Goal: Learn about a topic

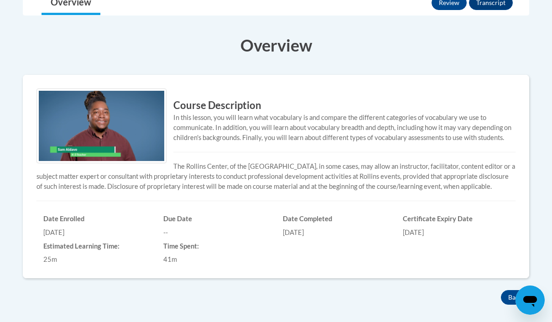
scroll to position [296, 0]
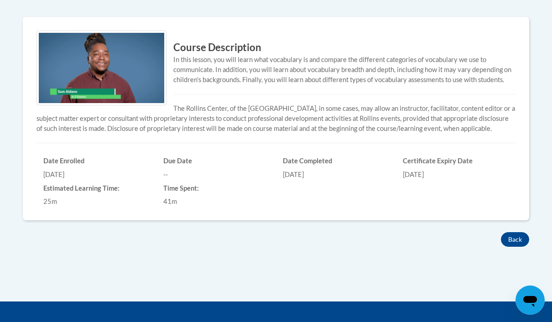
click at [517, 239] on button "Back" at bounding box center [515, 239] width 28 height 15
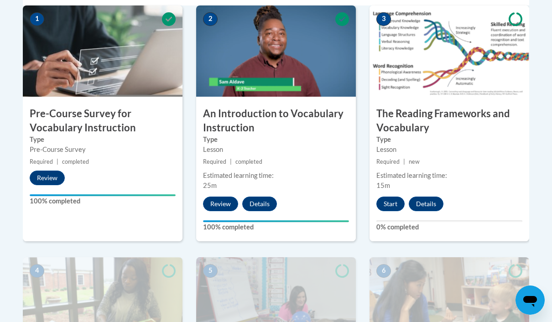
scroll to position [303, 0]
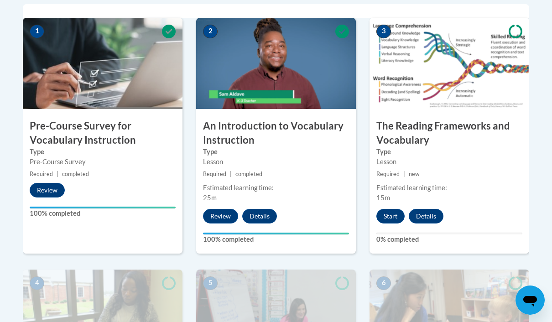
click at [392, 216] on button "Start" at bounding box center [390, 216] width 28 height 15
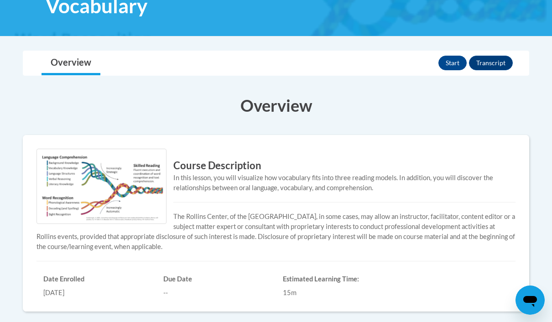
scroll to position [180, 0]
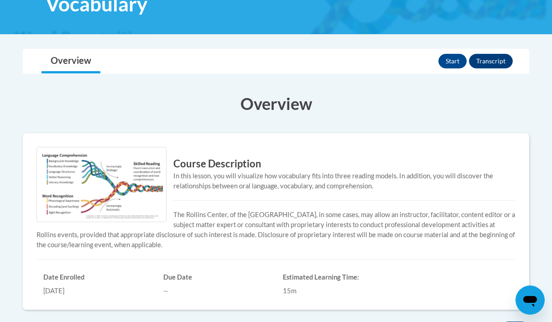
click at [453, 62] on button "Start" at bounding box center [453, 61] width 28 height 15
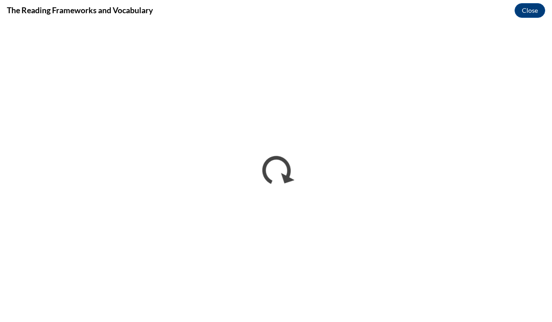
scroll to position [0, 0]
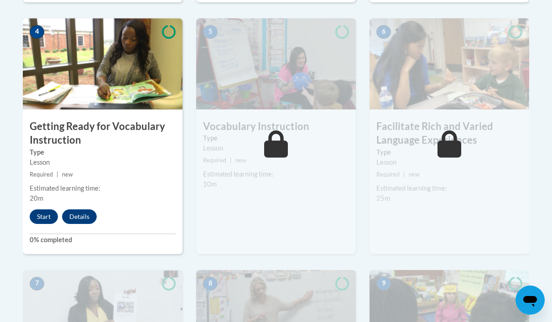
click at [47, 221] on button "Start" at bounding box center [44, 216] width 28 height 15
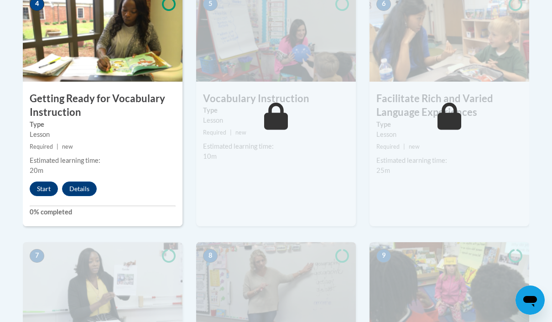
scroll to position [586, 0]
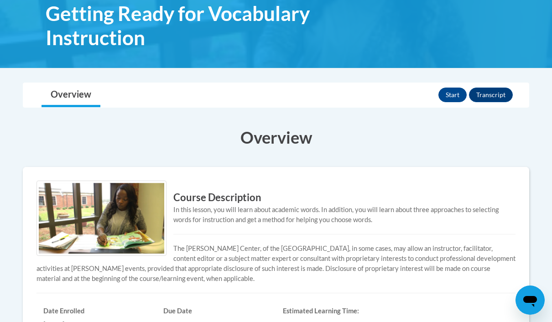
scroll to position [144, 0]
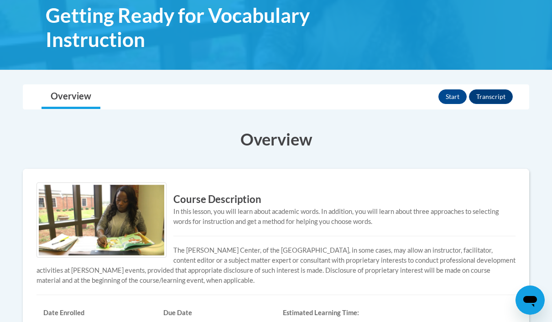
click at [449, 97] on button "Start" at bounding box center [453, 96] width 28 height 15
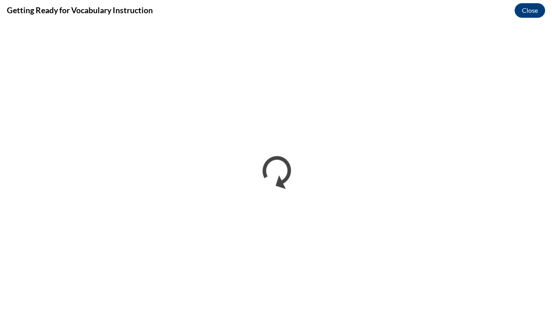
scroll to position [0, 0]
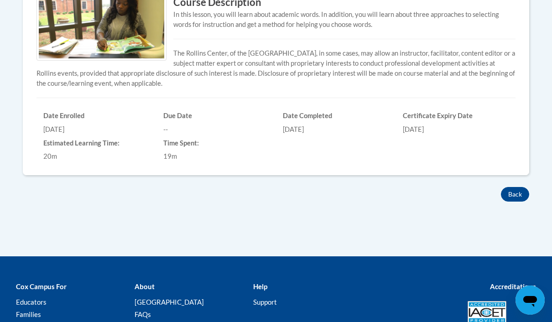
scroll to position [338, 0]
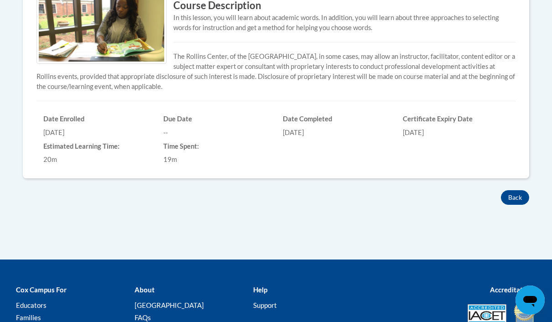
click at [517, 200] on button "Back" at bounding box center [515, 197] width 28 height 15
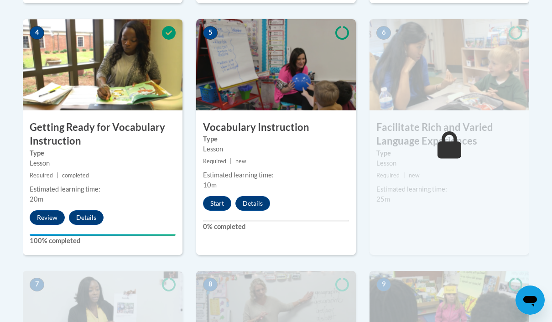
click at [221, 203] on button "Start" at bounding box center [217, 203] width 28 height 15
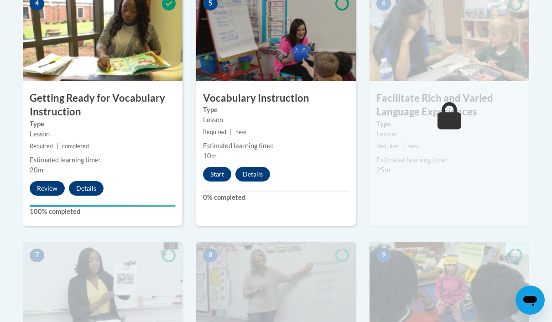
scroll to position [585, 0]
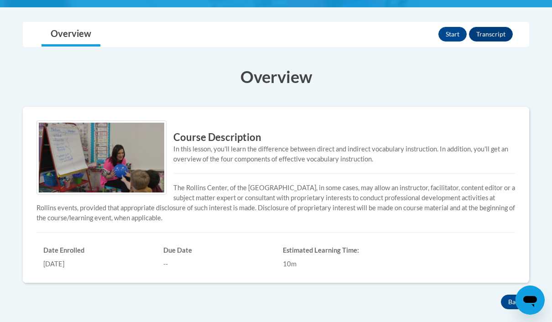
scroll to position [183, 0]
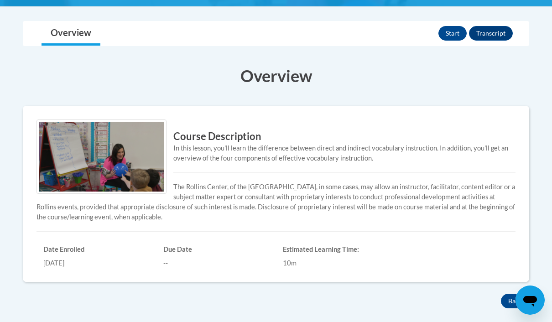
click at [455, 31] on button "Start" at bounding box center [453, 33] width 28 height 15
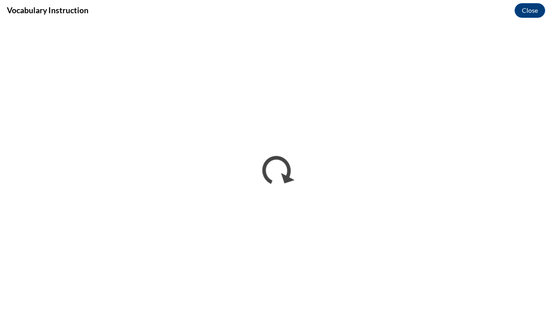
scroll to position [0, 0]
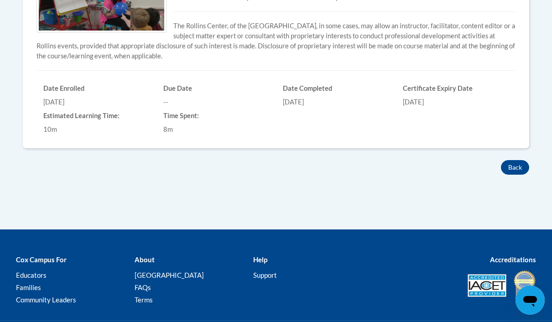
scroll to position [357, 0]
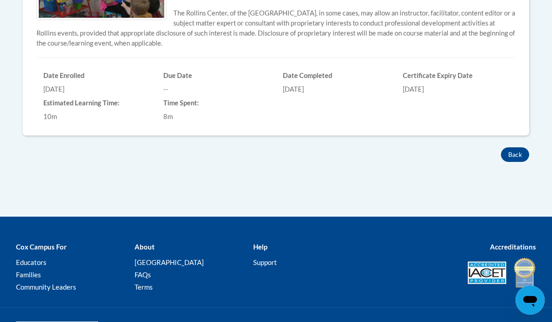
click at [517, 149] on button "Back" at bounding box center [515, 154] width 28 height 15
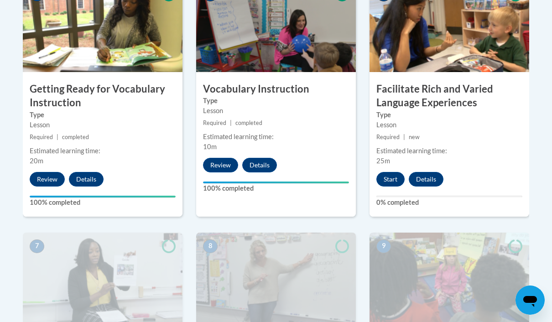
scroll to position [590, 0]
